Goal: Find specific page/section: Find specific page/section

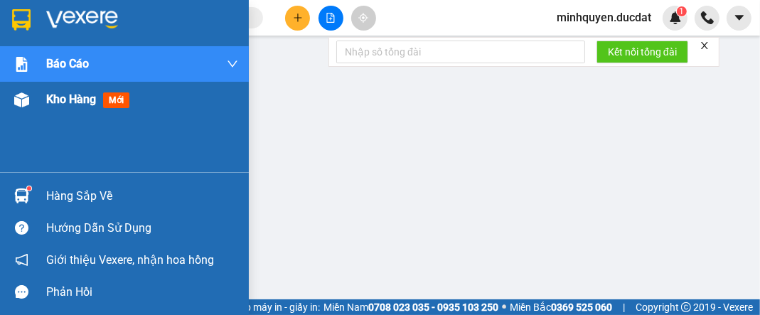
click at [76, 103] on span "Kho hàng" at bounding box center [71, 99] width 50 height 14
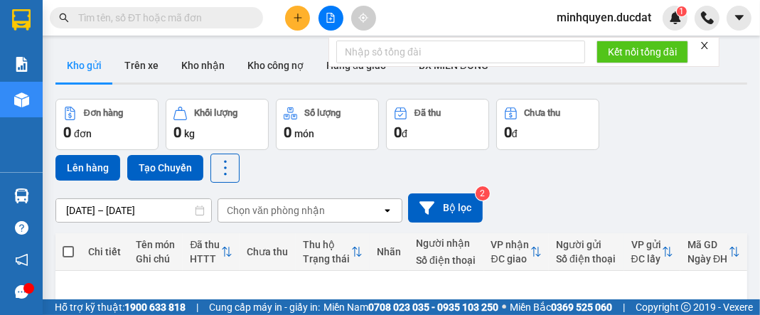
click at [173, 18] on input "text" at bounding box center [162, 18] width 168 height 16
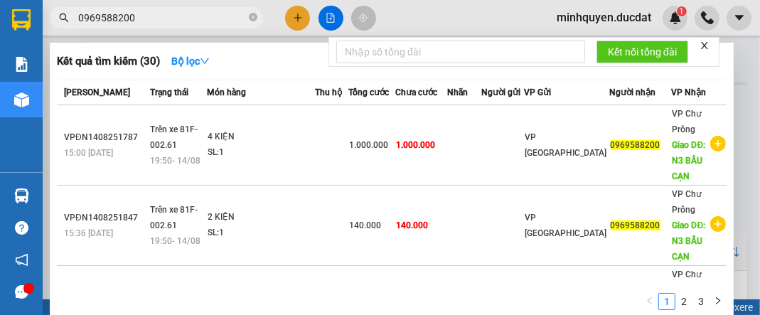
type input "0969588200"
